Goal: Information Seeking & Learning: Compare options

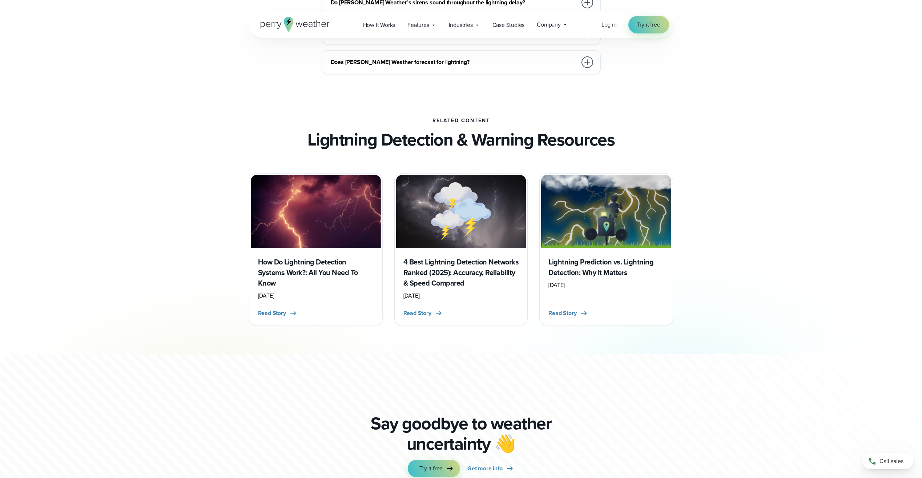
scroll to position [1890, 0]
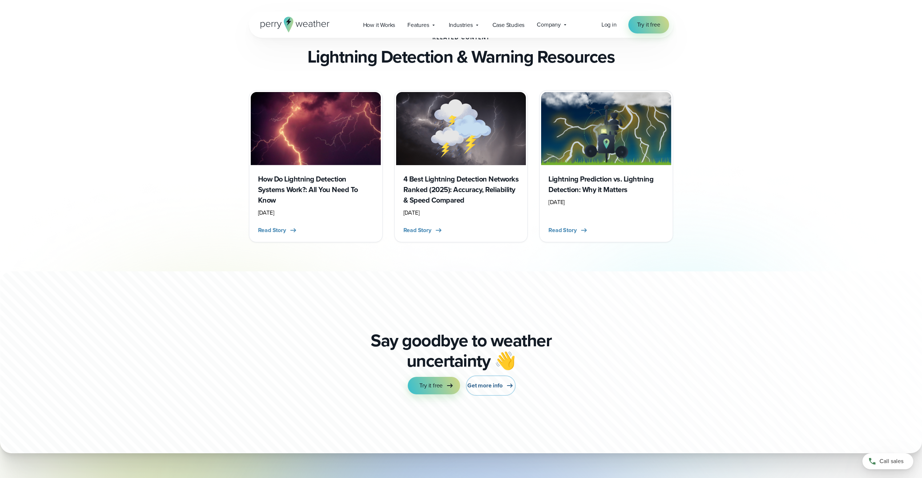
click at [496, 388] on span "Get more info" at bounding box center [484, 385] width 35 height 9
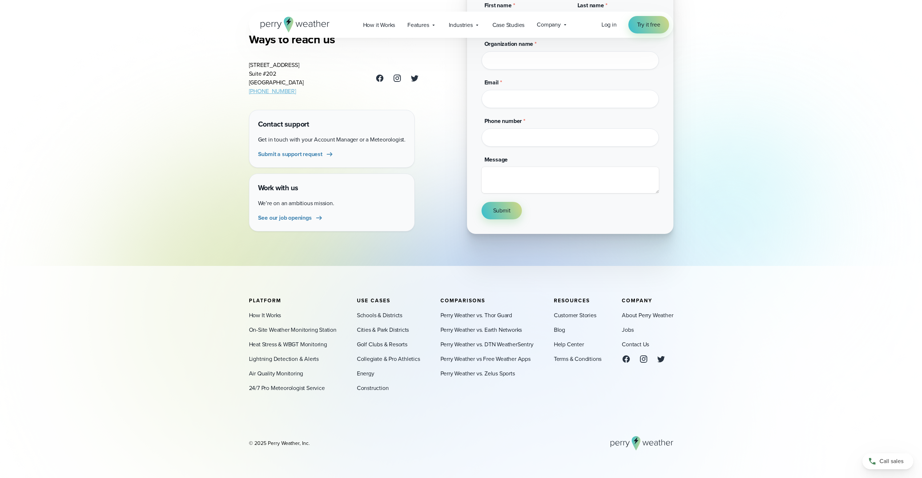
scroll to position [122, 0]
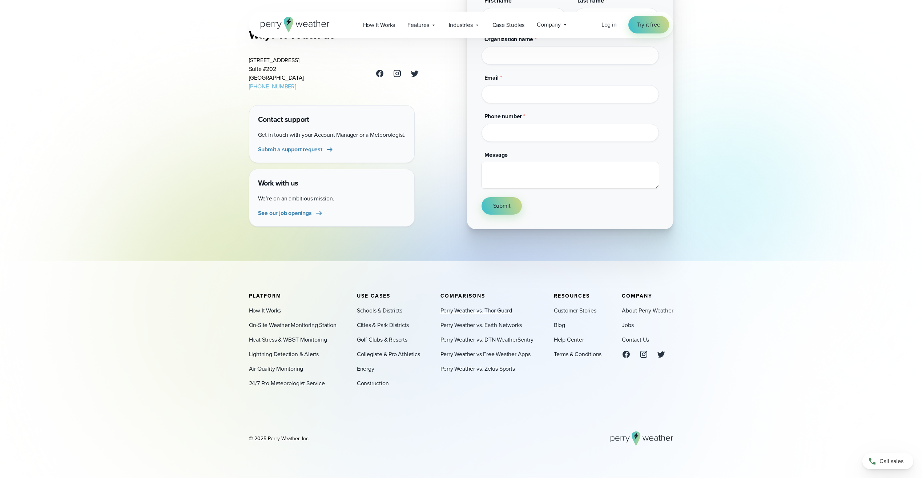
click at [470, 310] on link "Perry Weather vs. Thor Guard" at bounding box center [477, 310] width 72 height 9
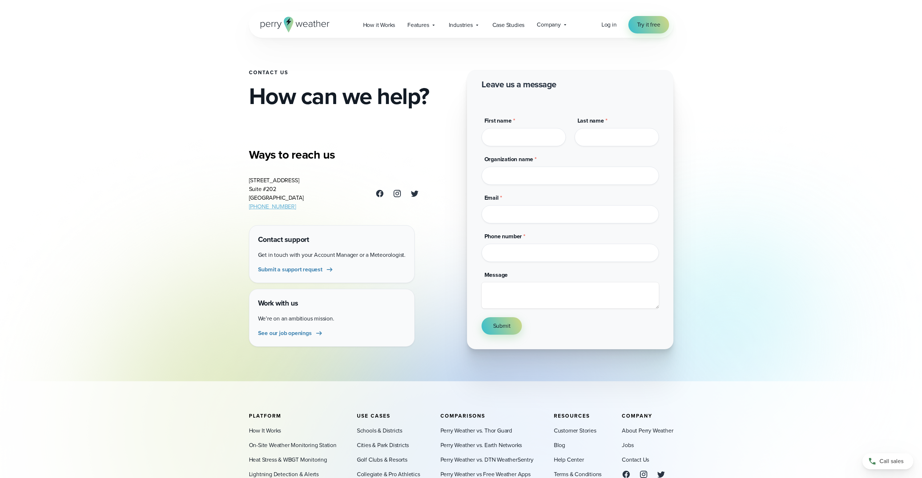
scroll to position [122, 0]
